Goal: Task Accomplishment & Management: Manage account settings

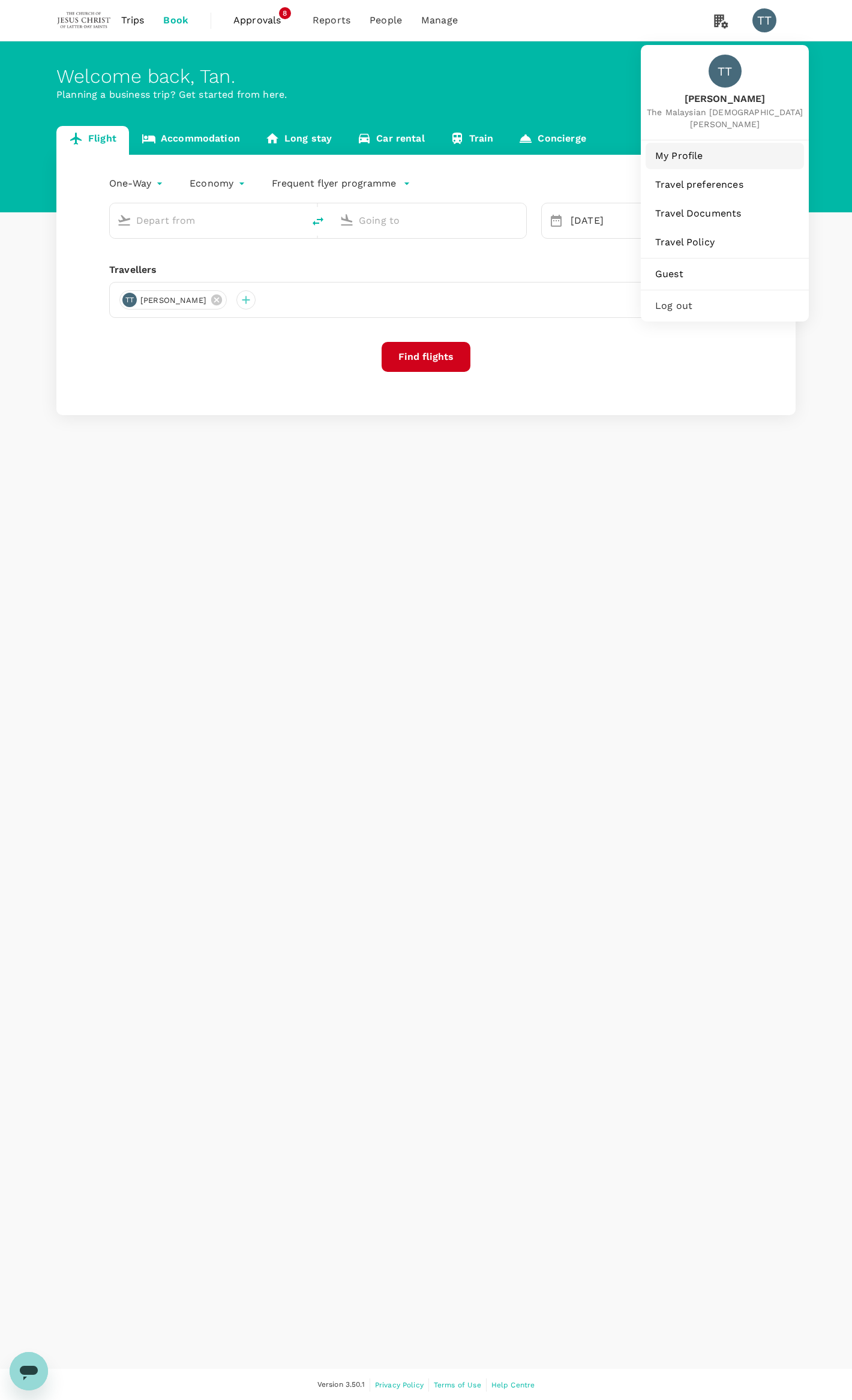
click at [680, 152] on span "My Profile" at bounding box center [724, 156] width 139 height 14
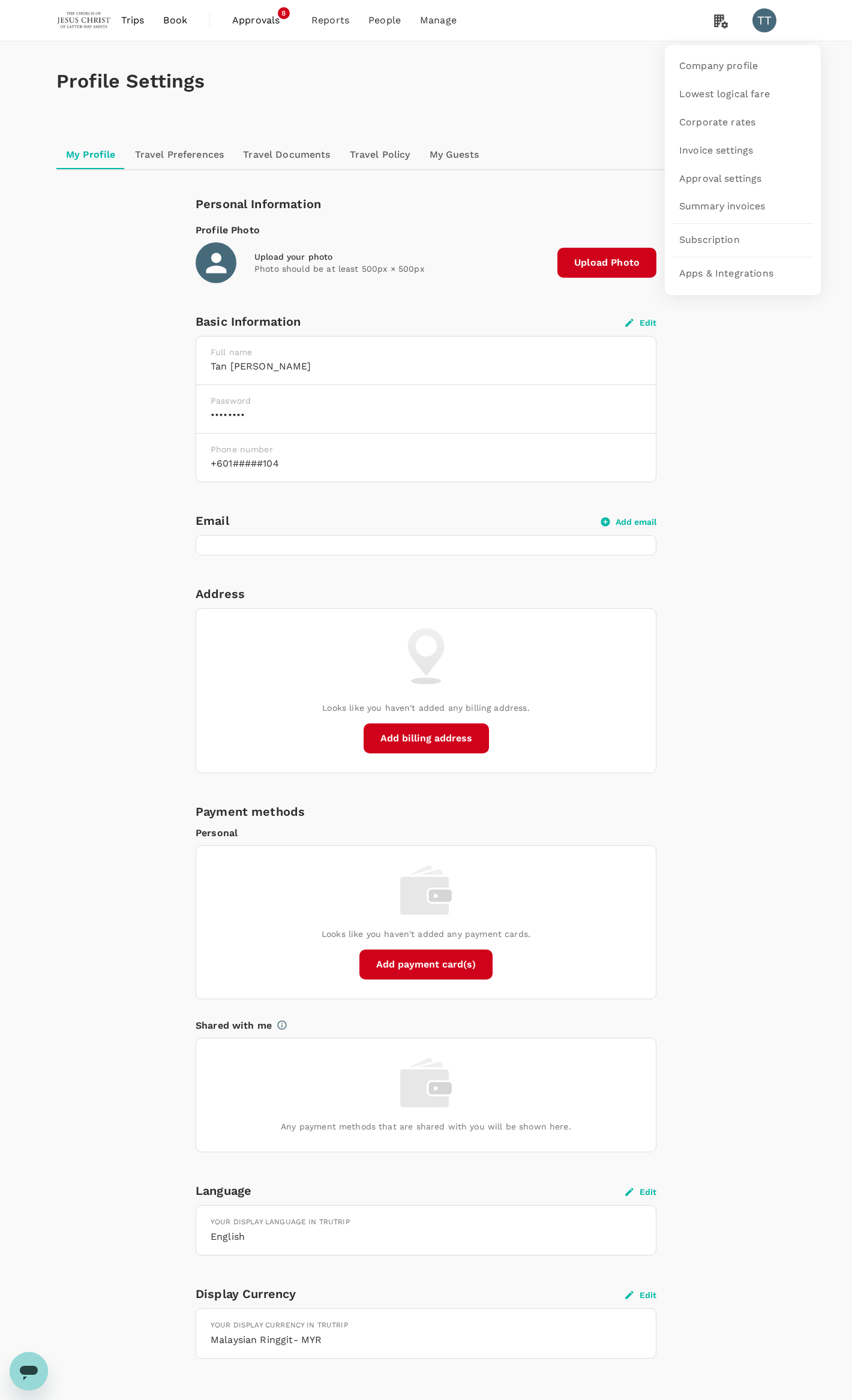
click at [720, 32] on li at bounding box center [721, 20] width 43 height 41
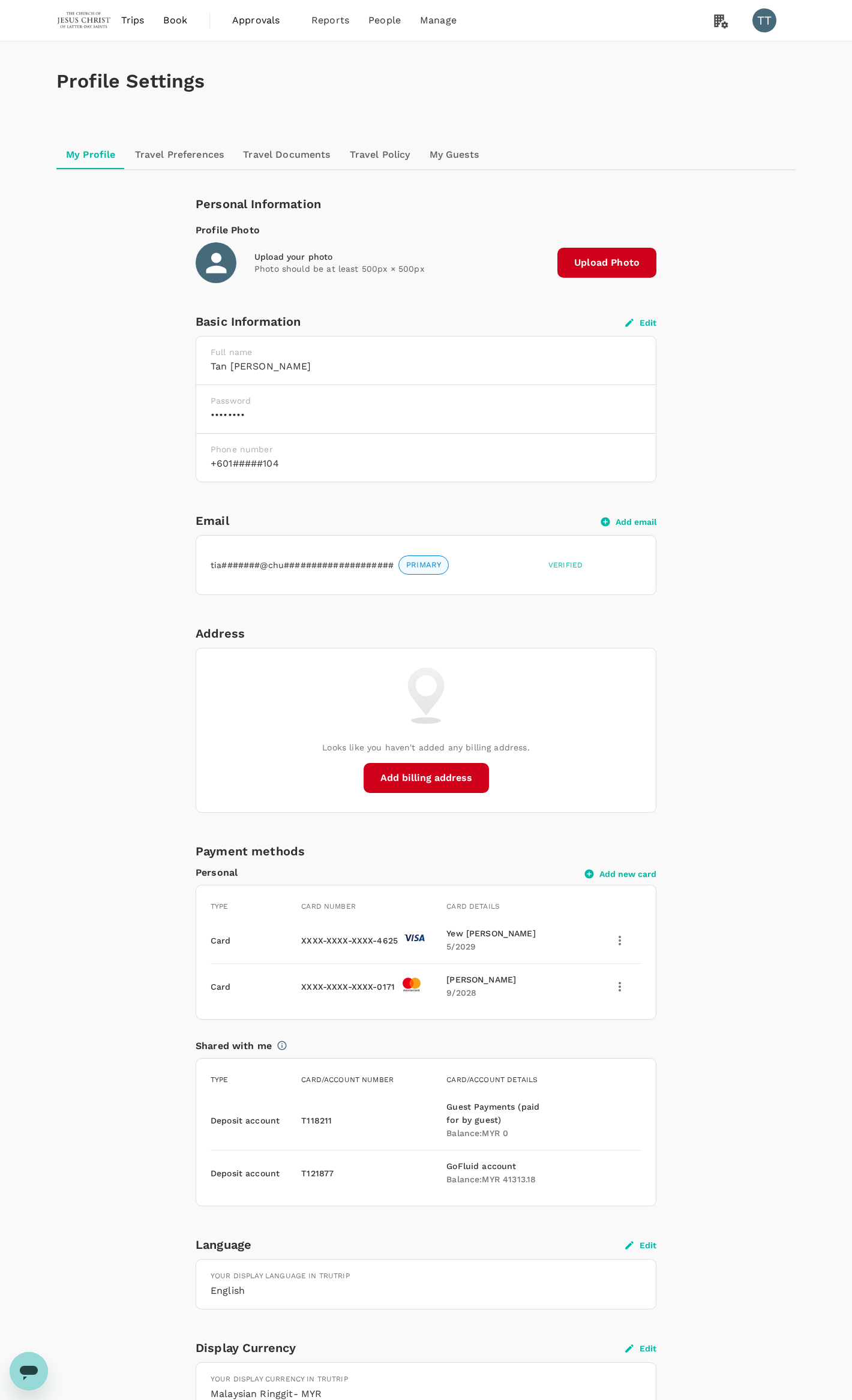
click at [760, 382] on div "Personal Information Profile Photo Upload your photo Photo should be at least 5…" at bounding box center [426, 817] width 691 height 1246
click at [640, 322] on button "Edit" at bounding box center [640, 322] width 31 height 11
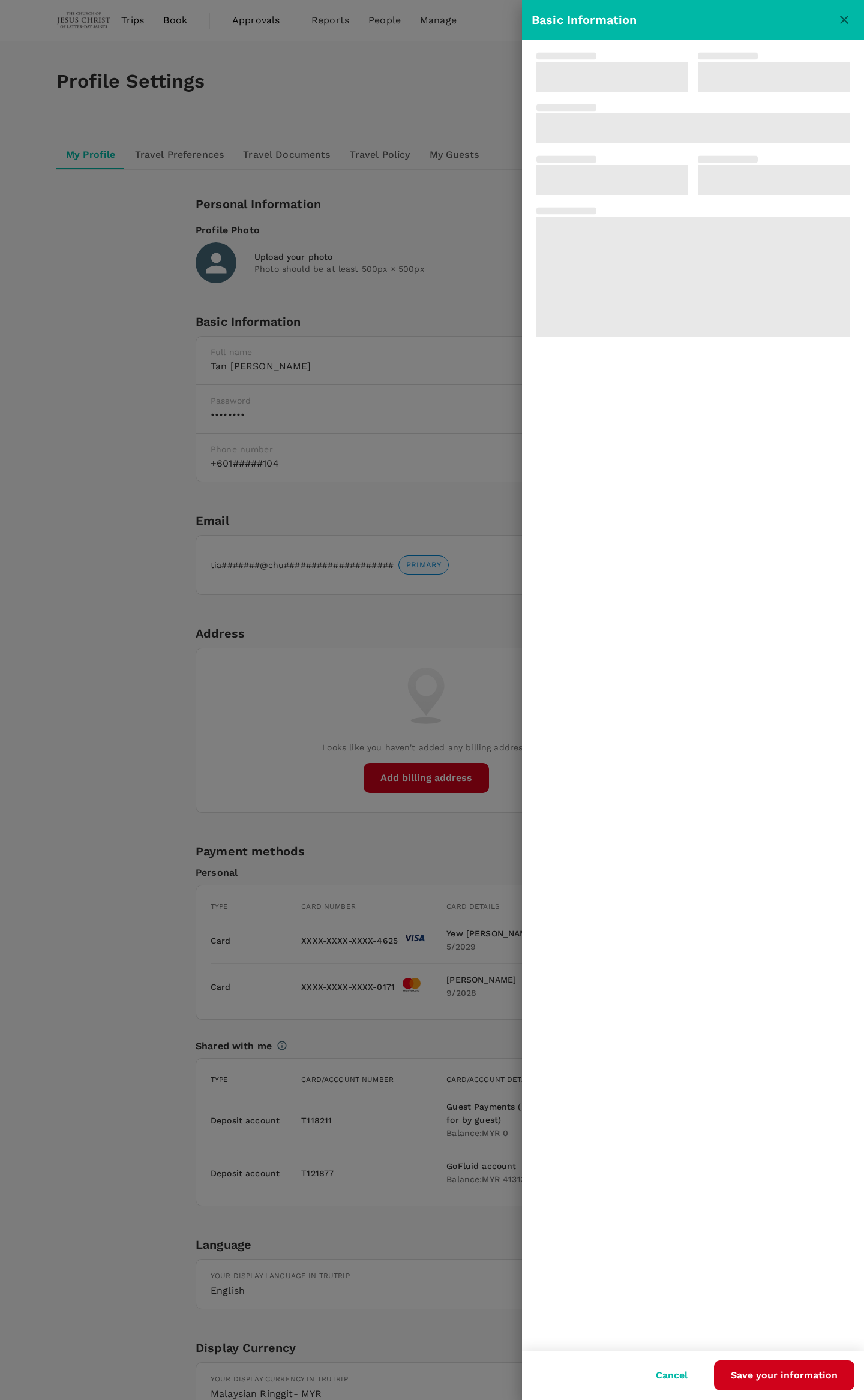
type input "Tan"
type input "[PERSON_NAME]"
type input "60"
type input "165501104"
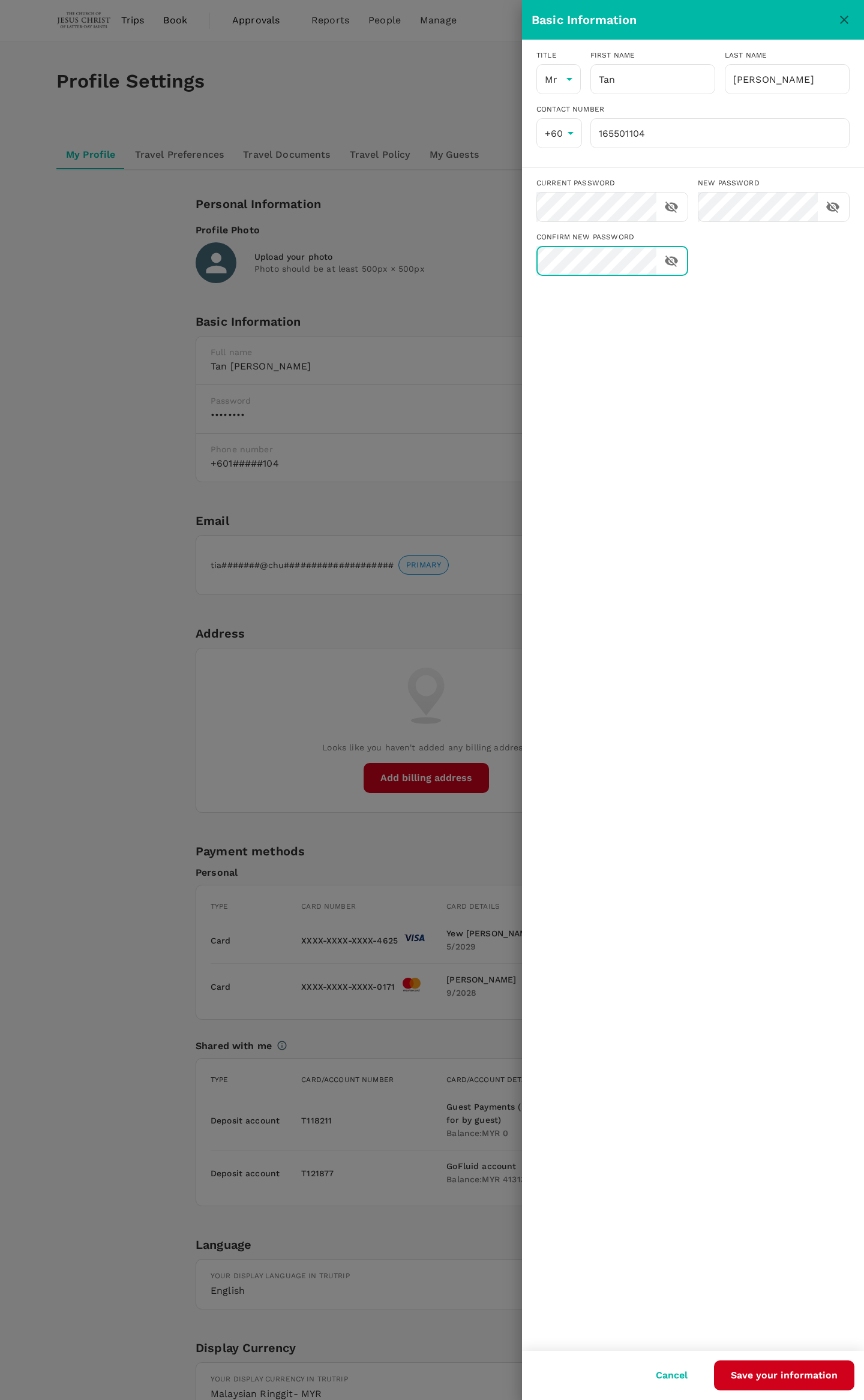
click at [809, 1371] on button "Save your information" at bounding box center [784, 1375] width 141 height 30
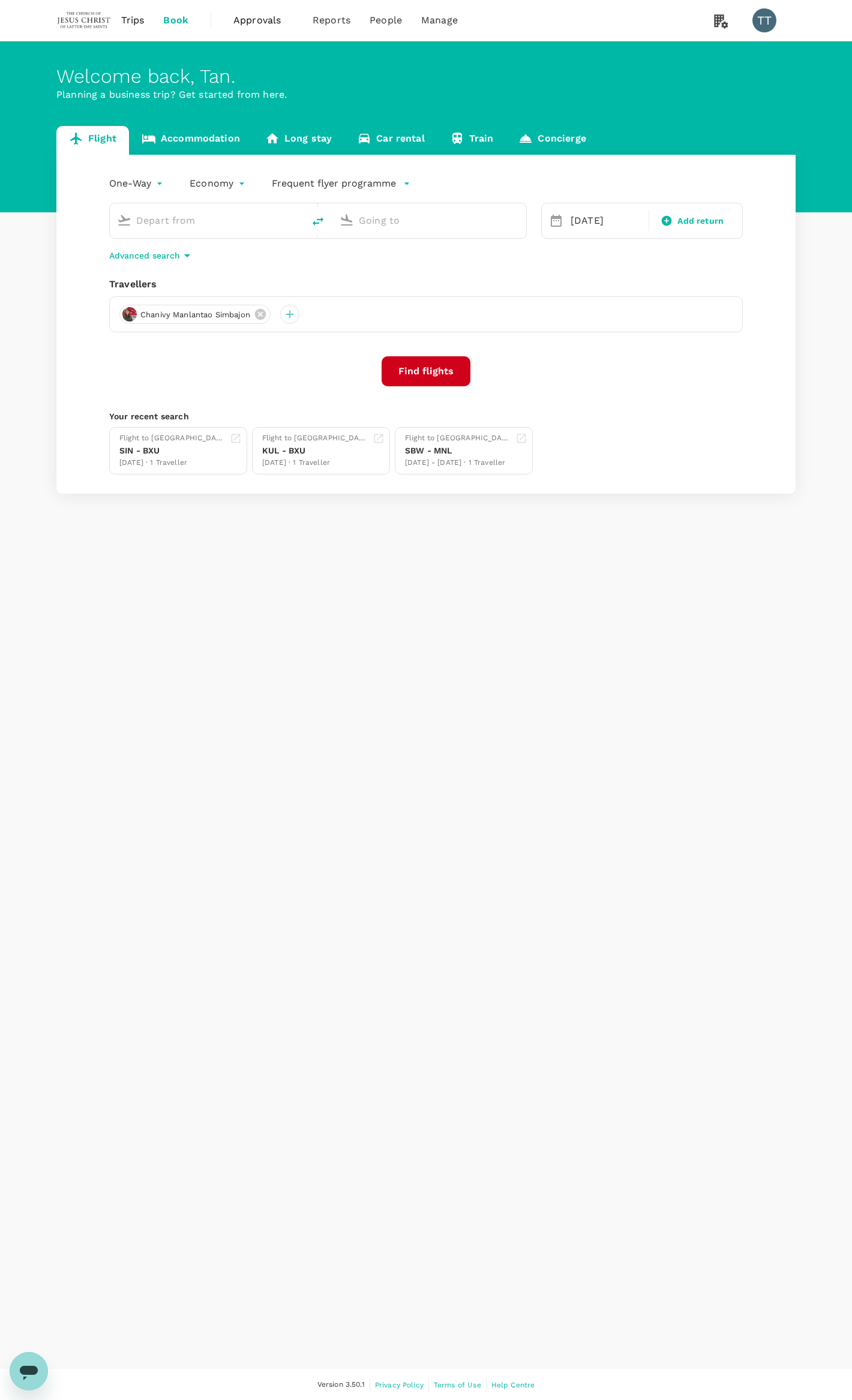
type input "Kuala Lumpur Intl ([GEOGRAPHIC_DATA])"
type input "Butuan (BXU)"
